Goal: Contribute content: Add original content to the website for others to see

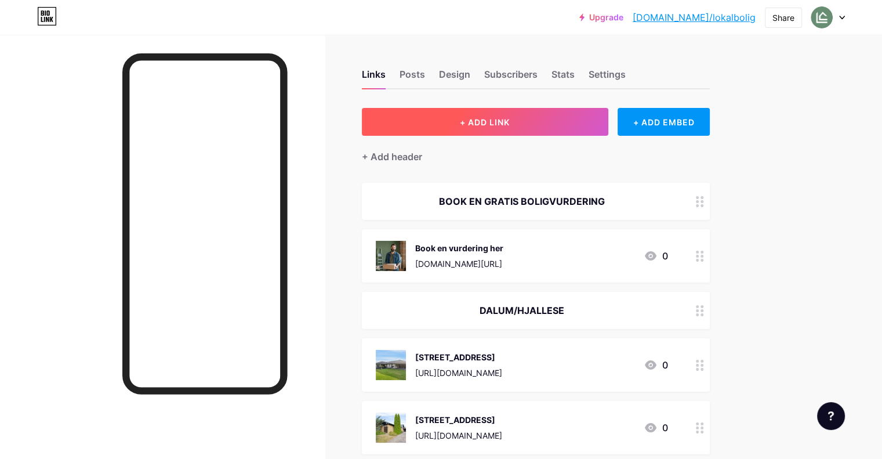
click at [576, 121] on button "+ ADD LINK" at bounding box center [485, 122] width 246 height 28
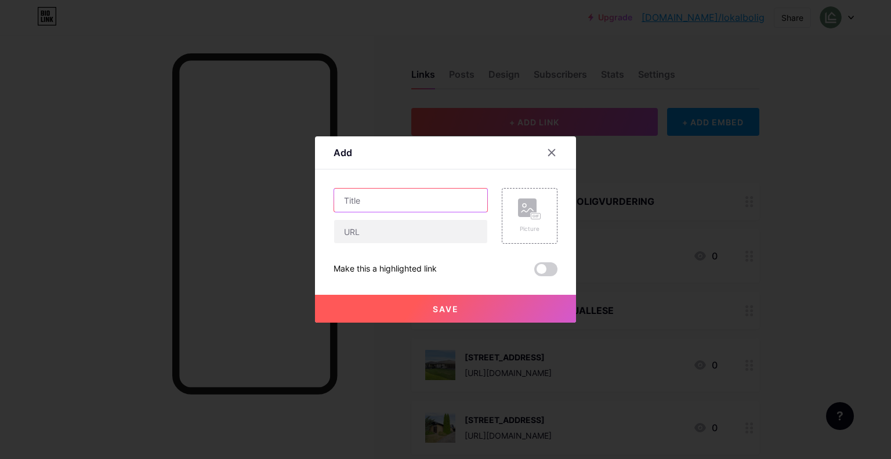
click at [366, 199] on input "text" at bounding box center [410, 199] width 153 height 23
type input "[STREET_ADDRESS]"
drag, startPoint x: 375, startPoint y: 239, endPoint x: 660, endPoint y: -70, distance: 420.6
paste input "[URL][DOMAIN_NAME]"
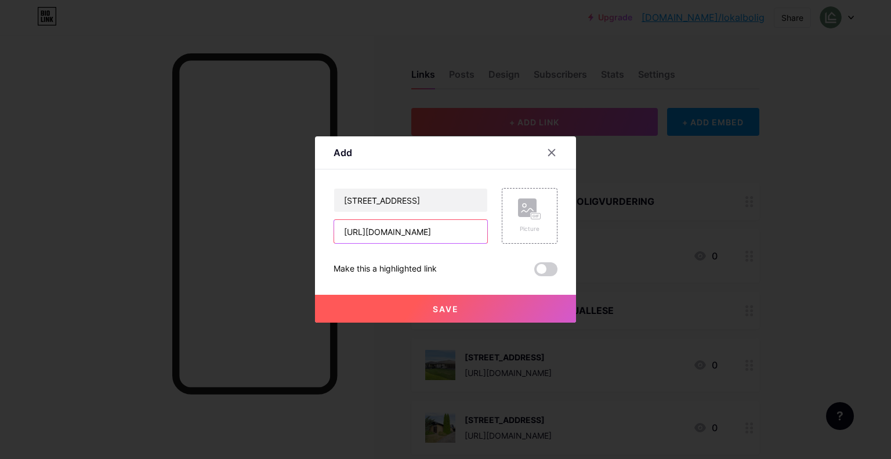
scroll to position [0, 219]
type input "[URL][DOMAIN_NAME]"
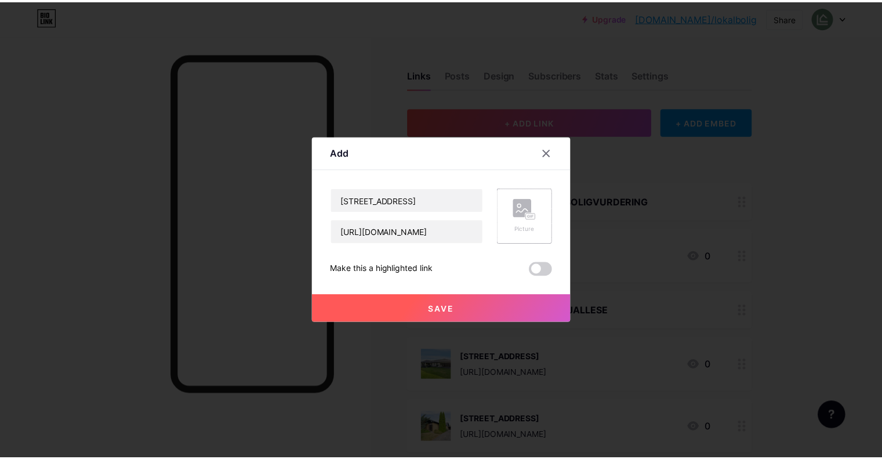
scroll to position [0, 0]
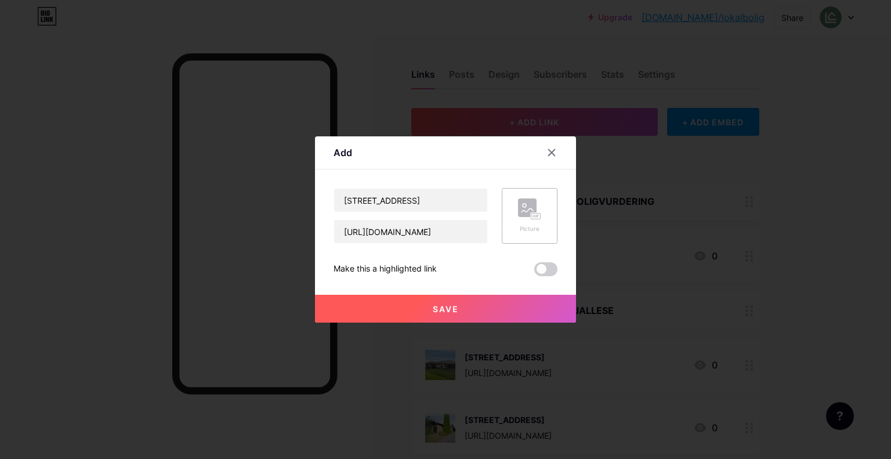
click at [538, 201] on icon at bounding box center [529, 208] width 23 height 21
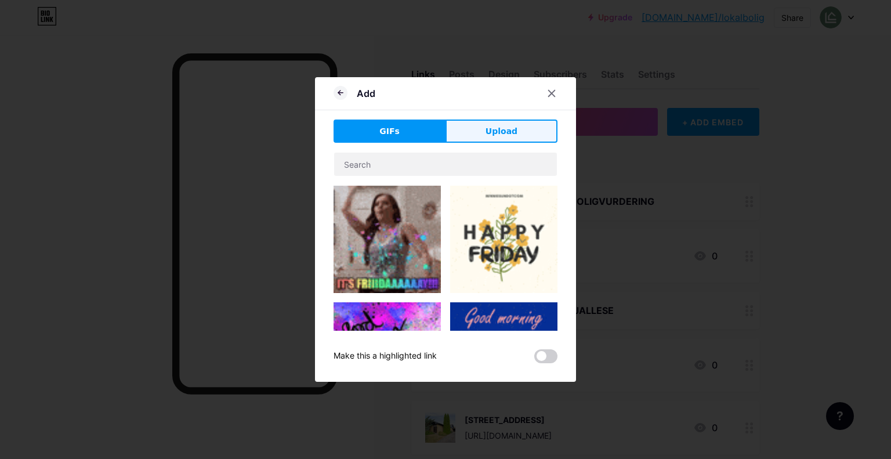
click at [496, 137] on span "Upload" at bounding box center [501, 131] width 32 height 12
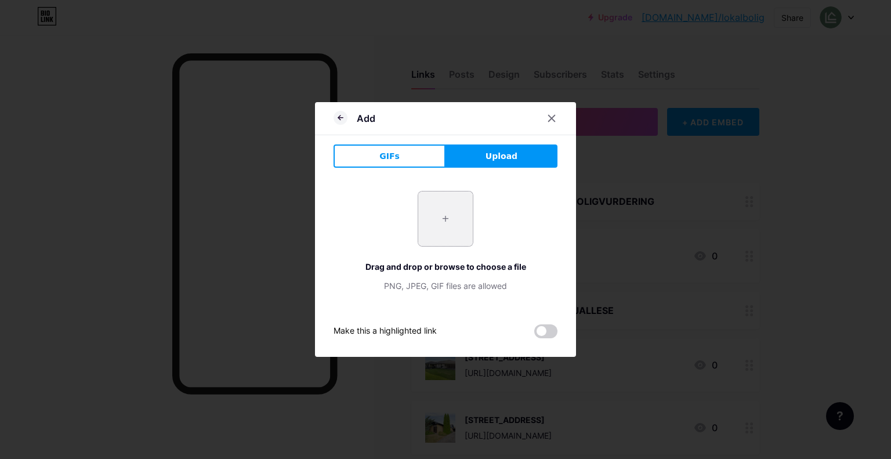
click at [433, 215] on input "file" at bounding box center [445, 218] width 55 height 55
type input "C:\fakepath\DSC08319.webp"
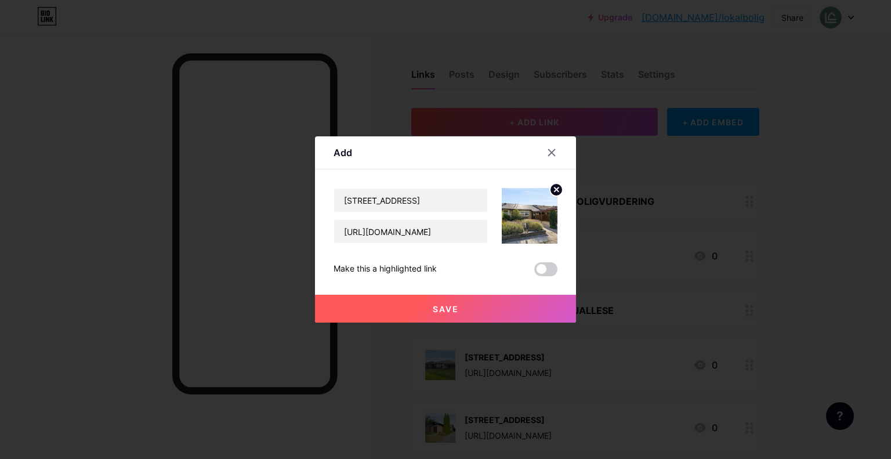
click at [454, 308] on span "Save" at bounding box center [446, 309] width 26 height 10
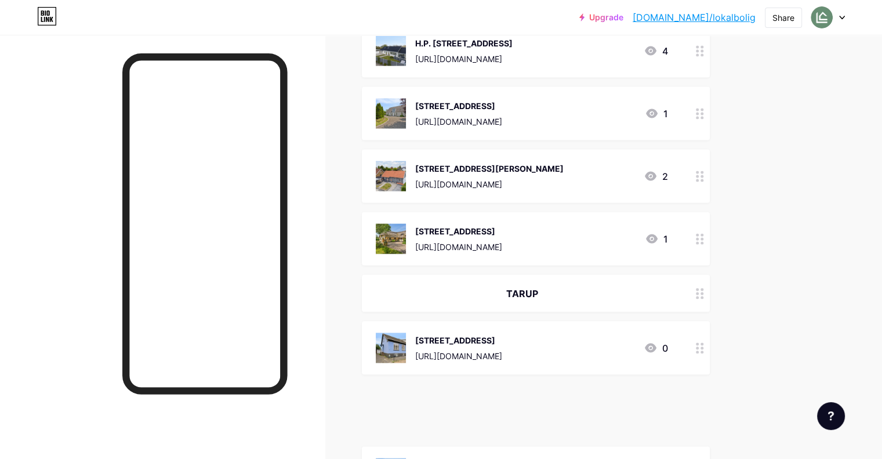
scroll to position [2257, 0]
